Goal: Task Accomplishment & Management: Use online tool/utility

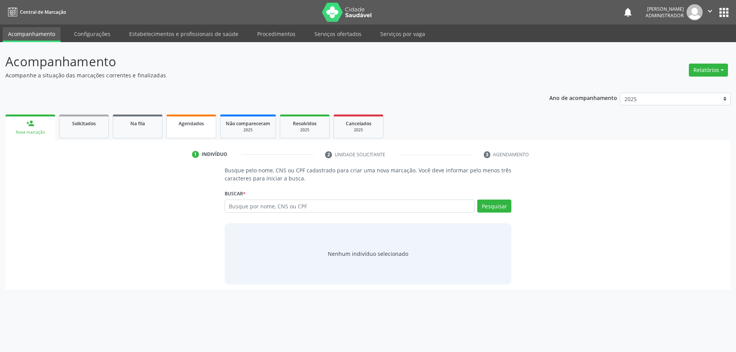
click at [191, 128] on link "Agendados" at bounding box center [191, 127] width 50 height 24
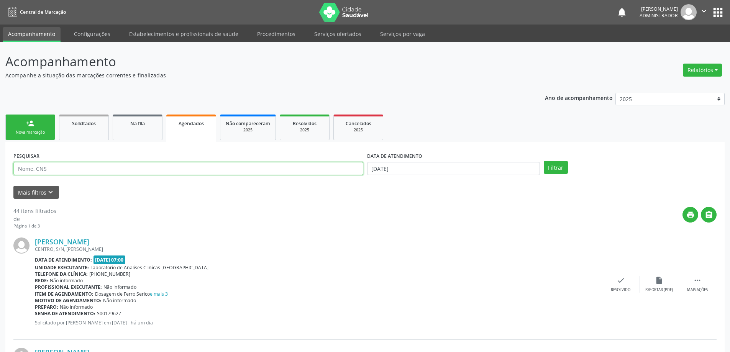
click at [211, 170] on input "text" at bounding box center [188, 168] width 350 height 13
type input "ravi ca"
click at [544, 161] on button "Filtrar" at bounding box center [556, 167] width 24 height 13
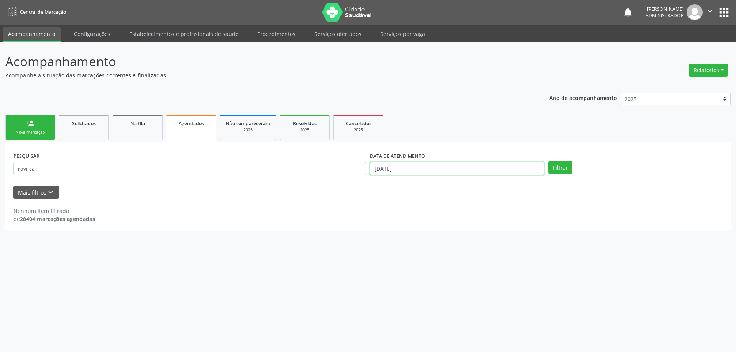
click at [422, 164] on input "01/10/2025" at bounding box center [457, 168] width 174 height 13
click at [556, 168] on button "Filtrar" at bounding box center [560, 167] width 24 height 13
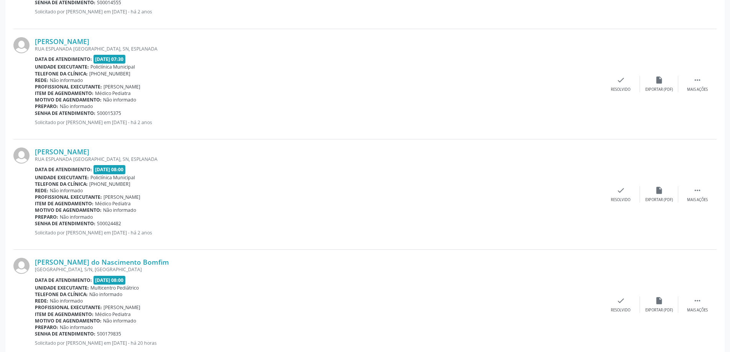
scroll to position [443, 0]
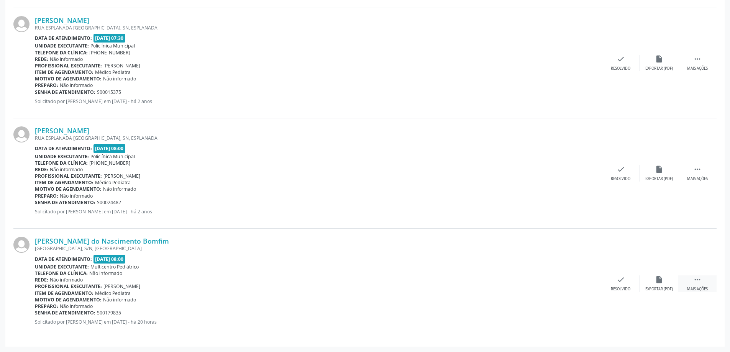
click at [697, 285] on div " Mais ações" at bounding box center [697, 284] width 38 height 16
click at [547, 287] on div "Imprimir" at bounding box center [543, 289] width 17 height 5
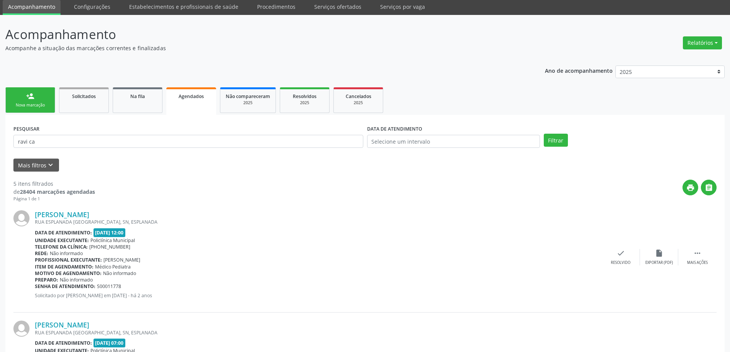
scroll to position [0, 0]
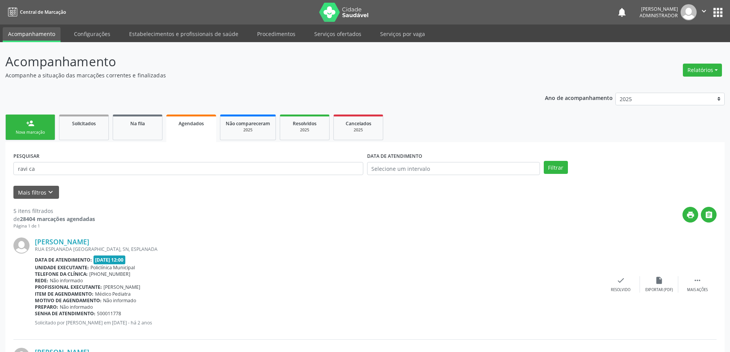
click at [720, 12] on button "apps" at bounding box center [717, 12] width 13 height 13
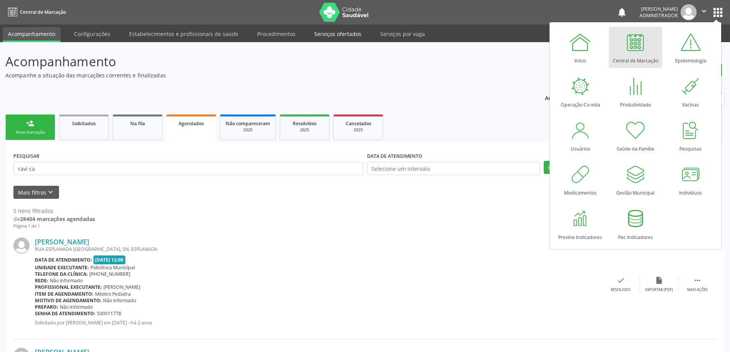
click at [337, 38] on link "Serviços ofertados" at bounding box center [338, 33] width 58 height 13
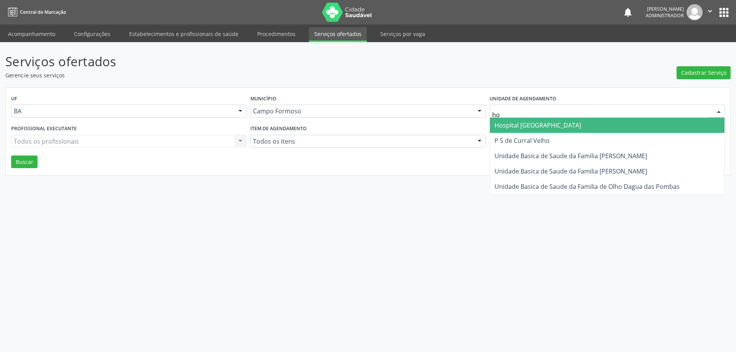
type input "h"
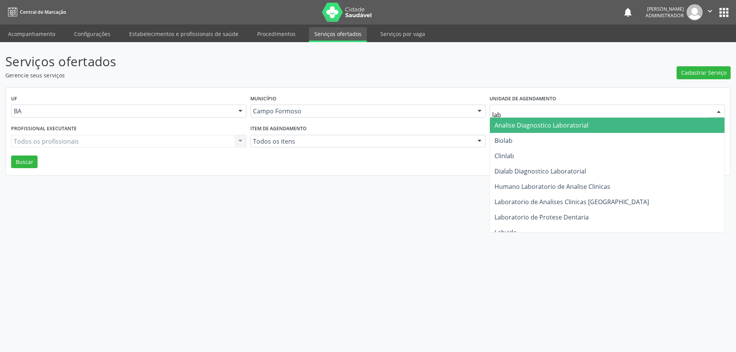
type input "labo"
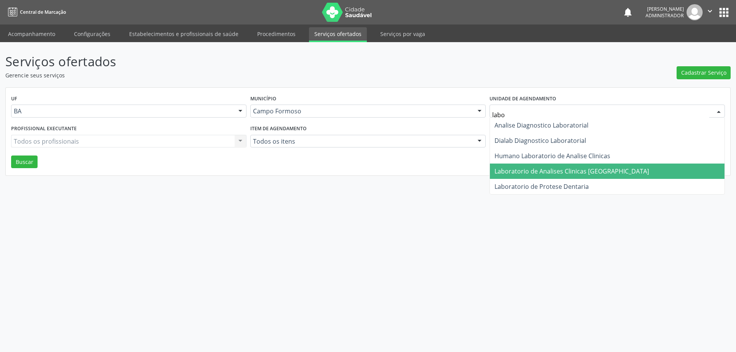
click at [535, 172] on span "Laboratorio de Analises Clinicas [GEOGRAPHIC_DATA]" at bounding box center [571, 171] width 154 height 8
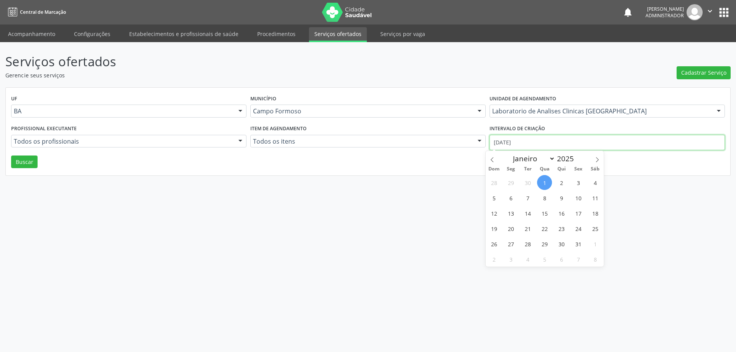
click at [551, 143] on input "01/10/2025" at bounding box center [606, 142] width 235 height 15
click at [25, 162] on button "Buscar" at bounding box center [24, 162] width 26 height 13
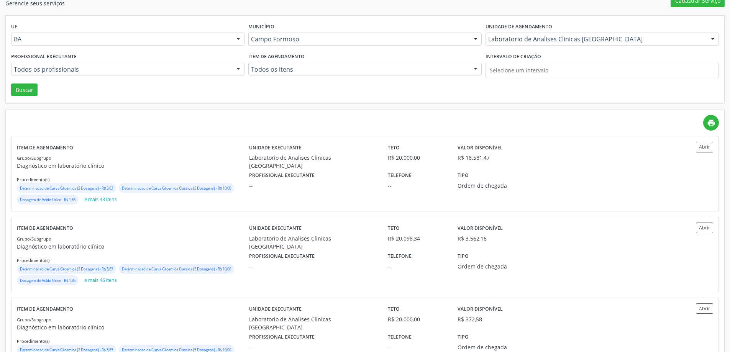
scroll to position [77, 0]
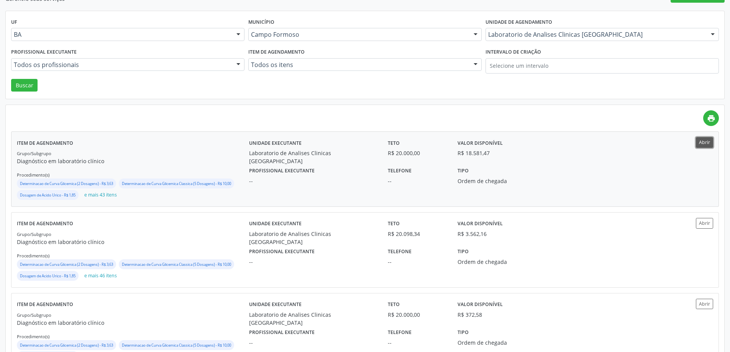
click at [706, 142] on button "Abrir" at bounding box center [704, 142] width 17 height 10
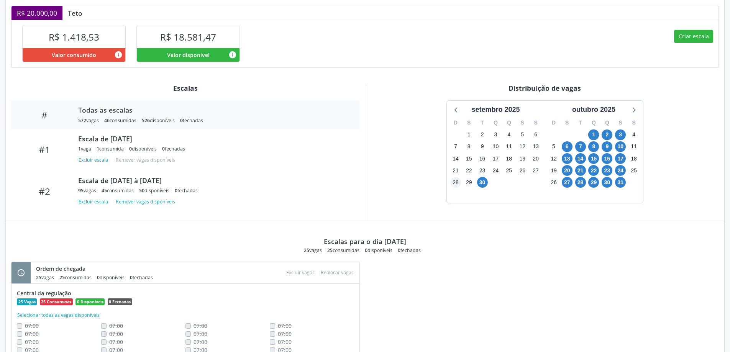
scroll to position [192, 0]
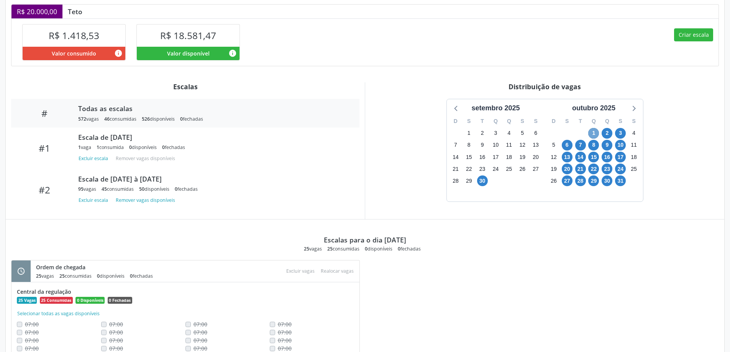
click at [594, 131] on span "1" at bounding box center [593, 133] width 11 height 11
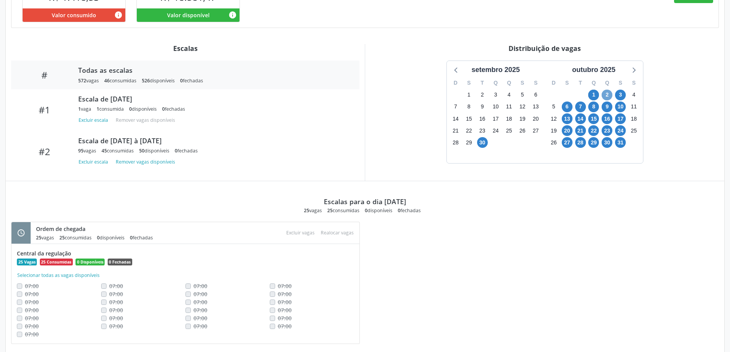
click at [609, 94] on span "2" at bounding box center [607, 95] width 11 height 11
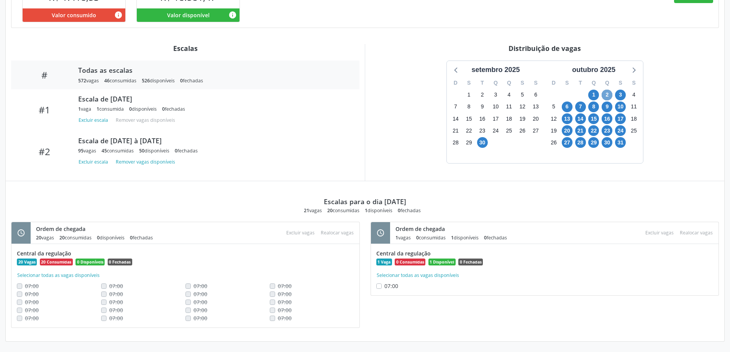
scroll to position [230, 0]
click at [621, 93] on span "3" at bounding box center [620, 94] width 11 height 11
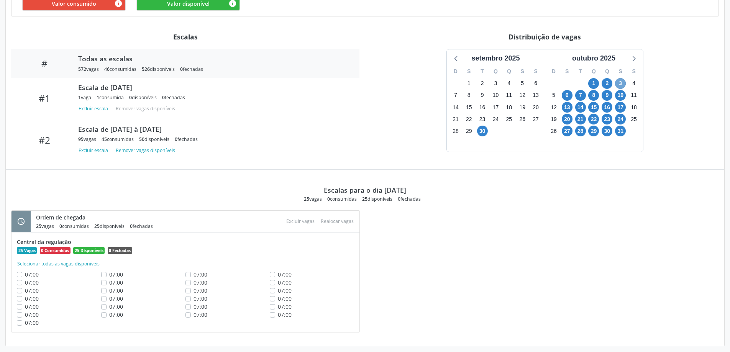
scroll to position [246, 0]
